Goal: Task Accomplishment & Management: Understand process/instructions

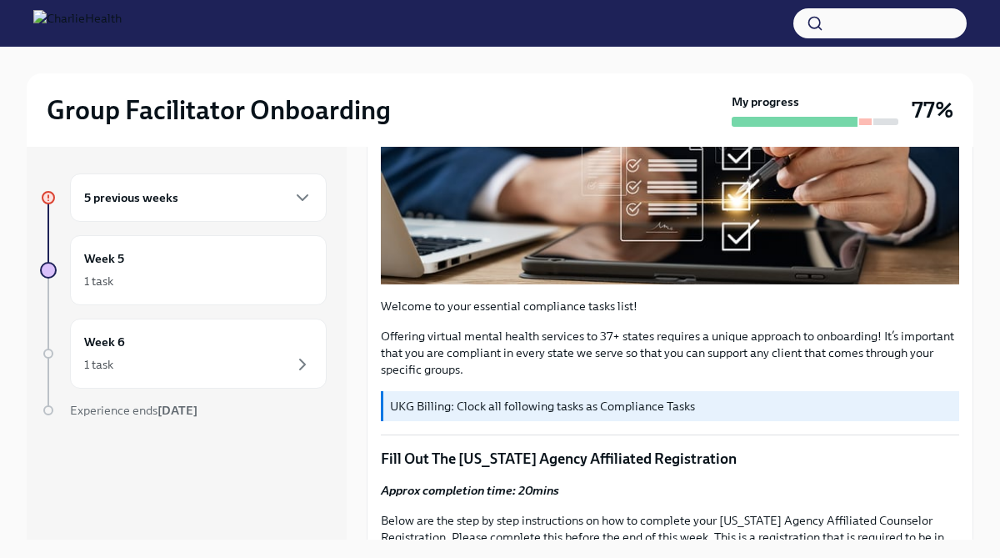
scroll to position [385, 0]
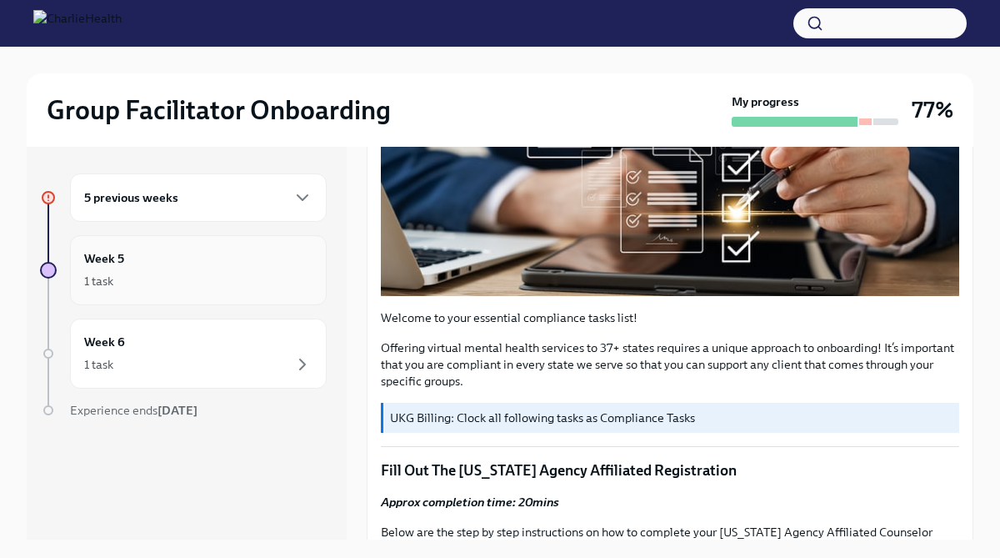
click at [198, 273] on div "1 task" at bounding box center [198, 281] width 228 height 20
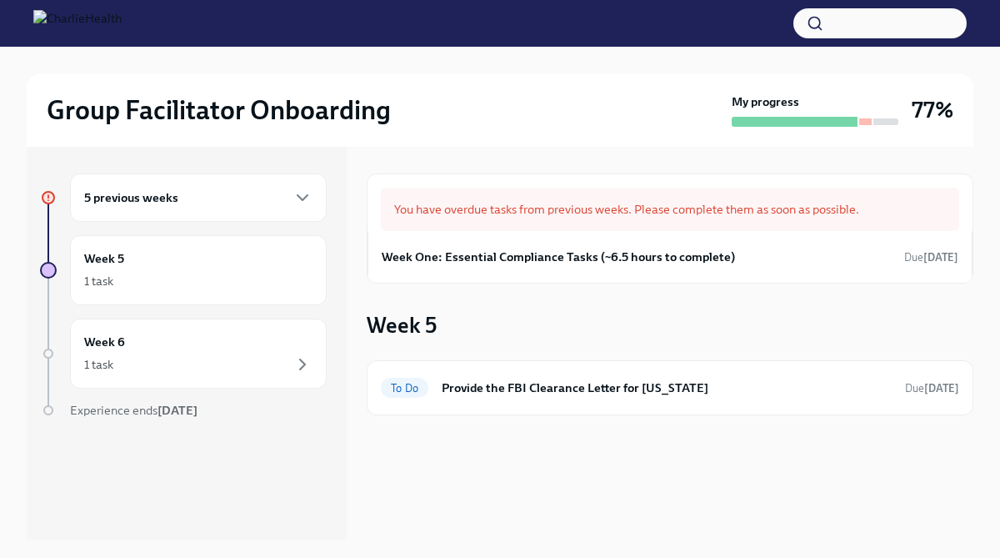
click at [204, 192] on div "5 previous weeks" at bounding box center [198, 198] width 228 height 20
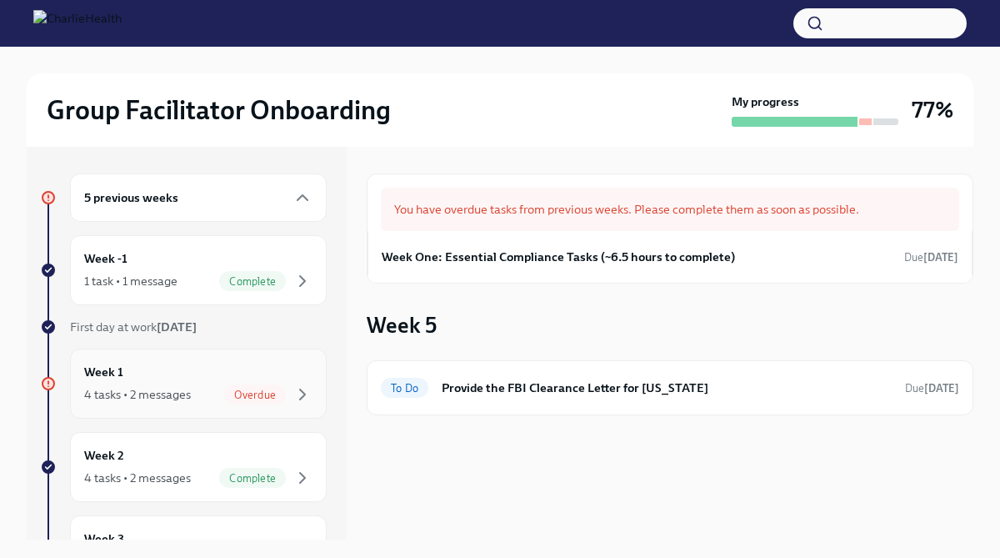
click at [239, 378] on div "Week 1 4 tasks • 2 messages Overdue" at bounding box center [198, 384] width 228 height 42
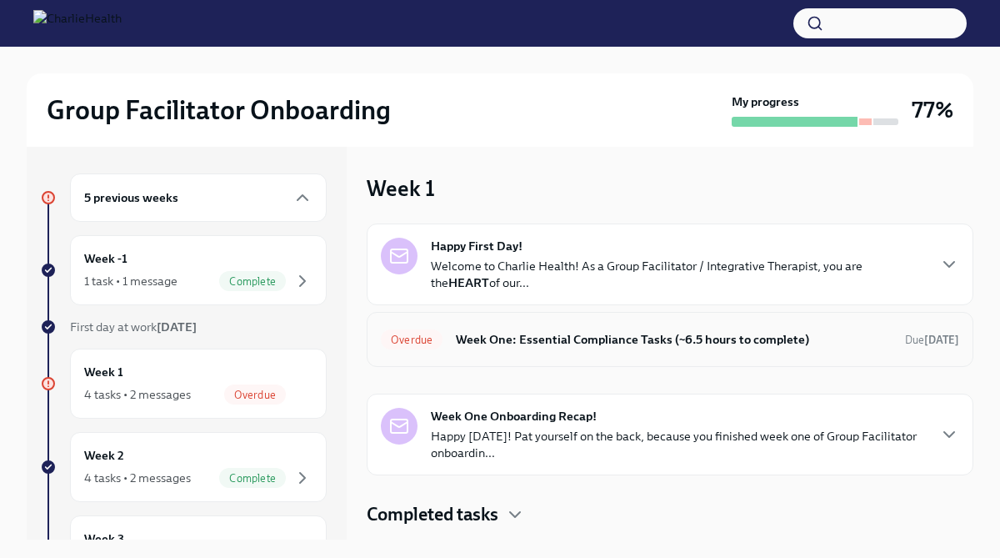
click at [640, 340] on h6 "Week One: Essential Compliance Tasks (~6.5 hours to complete)" at bounding box center [674, 339] width 436 height 18
